Goal: Find specific page/section: Find specific page/section

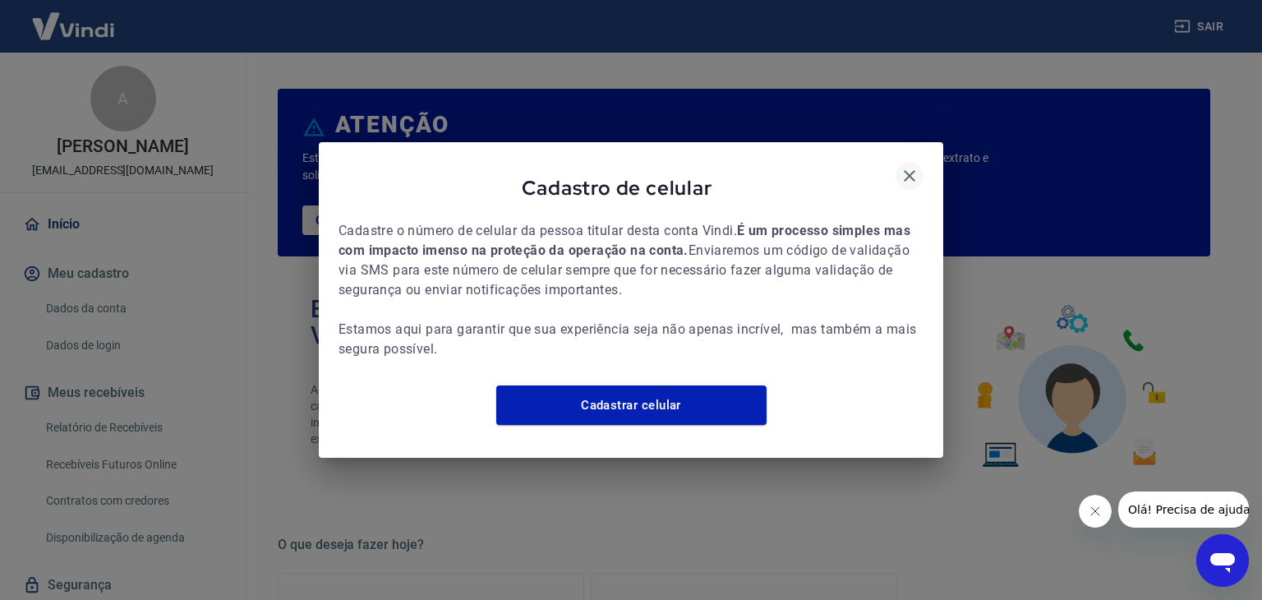
click at [915, 166] on icon "button" at bounding box center [910, 176] width 20 height 20
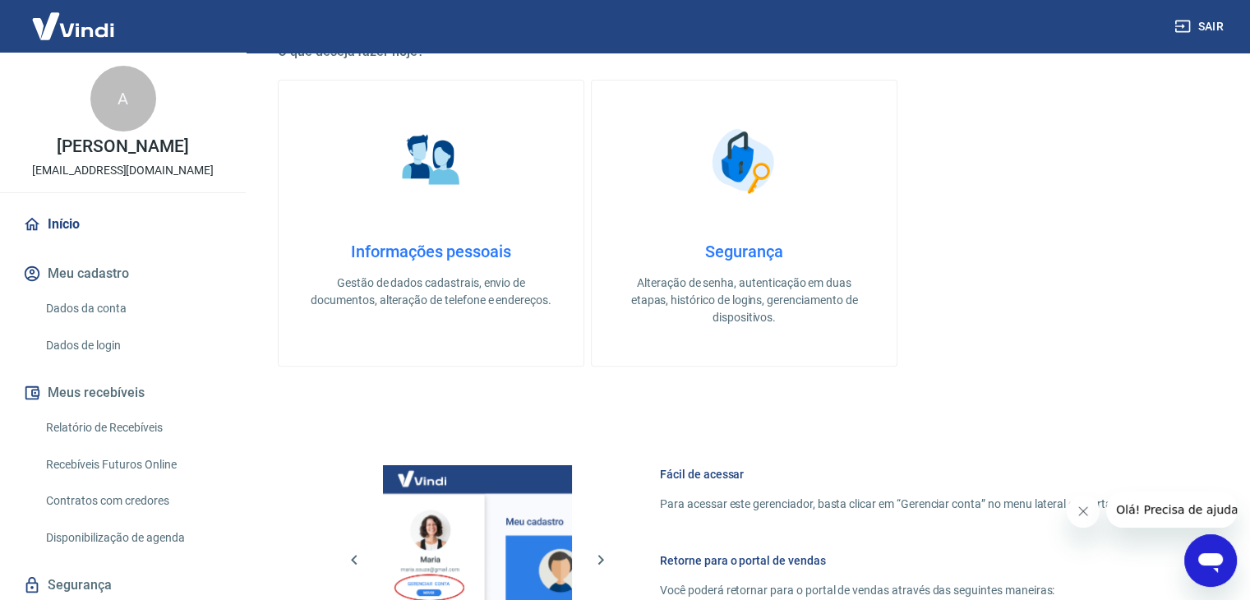
scroll to position [868, 0]
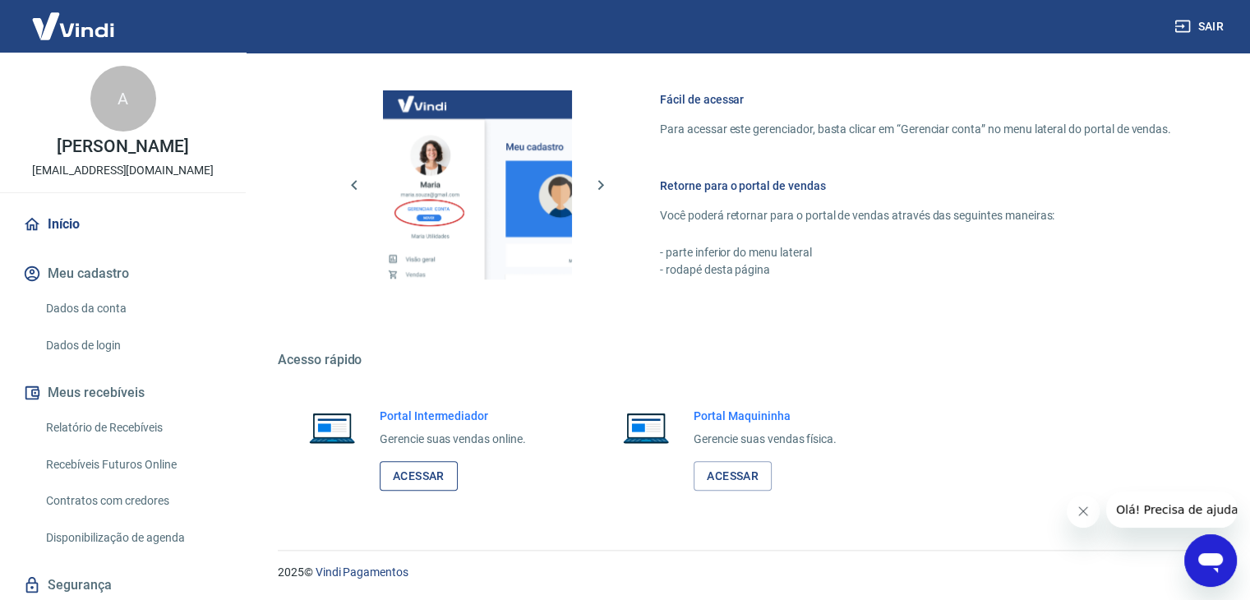
click at [427, 480] on link "Acessar" at bounding box center [419, 476] width 78 height 30
